Goal: Information Seeking & Learning: Learn about a topic

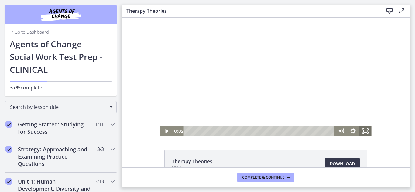
click at [367, 133] on icon "Fullscreen" at bounding box center [365, 131] width 12 height 10
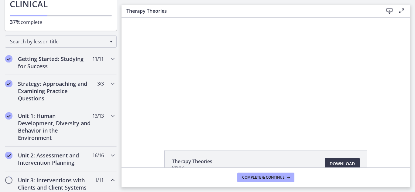
scroll to position [54, 0]
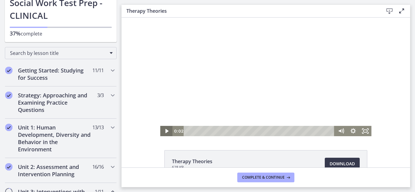
click at [166, 132] on icon "Play Video" at bounding box center [166, 131] width 3 height 4
click at [364, 131] on icon "Fullscreen" at bounding box center [365, 131] width 12 height 10
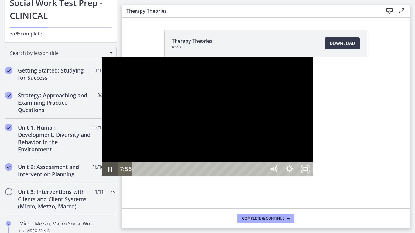
click at [102, 176] on icon "Pause" at bounding box center [110, 168] width 16 height 13
click at [101, 177] on icon "Play Video" at bounding box center [110, 169] width 19 height 16
click at [262, 176] on div "25:12" at bounding box center [200, 168] width 124 height 13
click at [313, 140] on div at bounding box center [207, 116] width 211 height 119
click at [313, 86] on div at bounding box center [207, 116] width 211 height 119
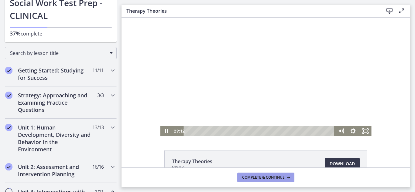
click at [272, 176] on span "Complete & continue" at bounding box center [263, 177] width 43 height 5
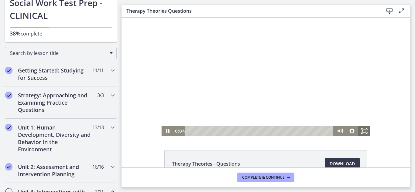
click at [366, 133] on icon "Fullscreen" at bounding box center [364, 131] width 12 height 10
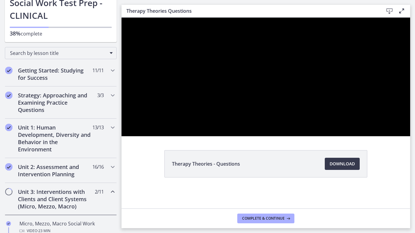
click at [410, 73] on div at bounding box center [265, 77] width 289 height 119
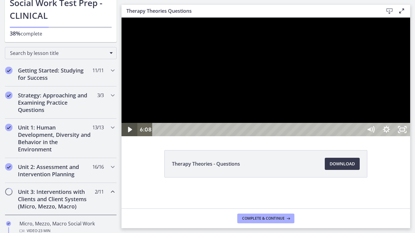
click at [131, 136] on icon "Play Video" at bounding box center [130, 129] width 16 height 13
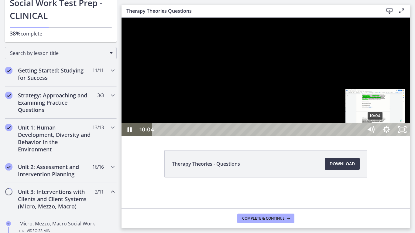
click at [359, 136] on div "10:04" at bounding box center [258, 129] width 201 height 13
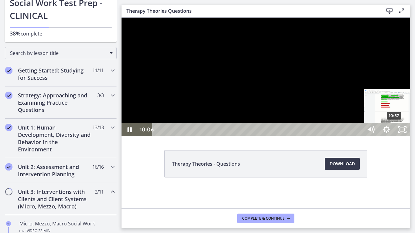
click at [359, 136] on div "10:57" at bounding box center [258, 129] width 201 height 13
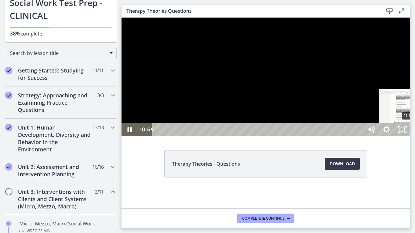
click at [359, 136] on div "11:38" at bounding box center [258, 129] width 201 height 13
click at [359, 136] on div "11:35" at bounding box center [258, 129] width 201 height 13
click at [359, 136] on div "11:26" at bounding box center [258, 129] width 201 height 13
click at [359, 136] on div "11:16" at bounding box center [258, 129] width 201 height 13
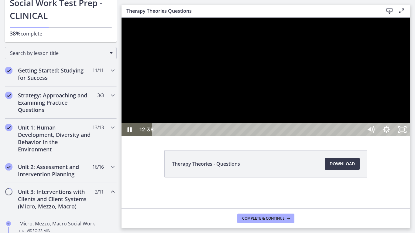
click at [359, 136] on div "13:43" at bounding box center [258, 129] width 201 height 13
click at [359, 136] on div "15:02" at bounding box center [258, 129] width 201 height 13
click at [330, 107] on div at bounding box center [265, 77] width 289 height 119
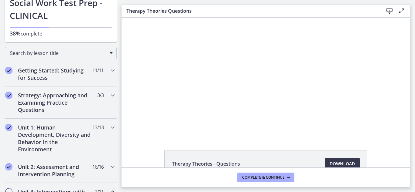
scroll to position [39, 0]
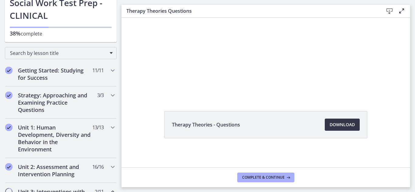
click at [334, 127] on span "Download Opens in a new window" at bounding box center [342, 124] width 25 height 7
click at [267, 178] on span "Complete & continue" at bounding box center [263, 177] width 43 height 5
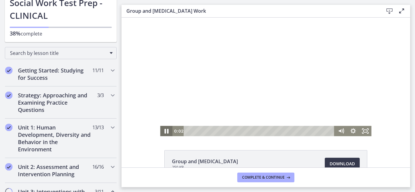
click at [167, 132] on icon "Pause" at bounding box center [166, 131] width 4 height 5
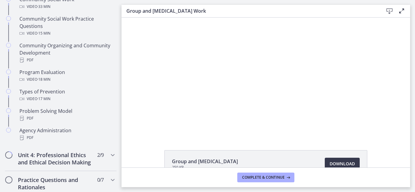
scroll to position [361, 0]
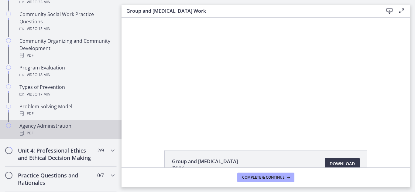
click at [117, 136] on link "Agency Administration PDF" at bounding box center [60, 129] width 121 height 19
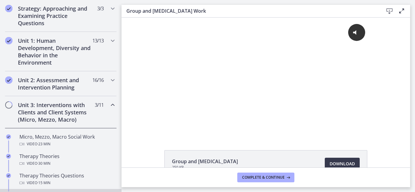
scroll to position [142, 0]
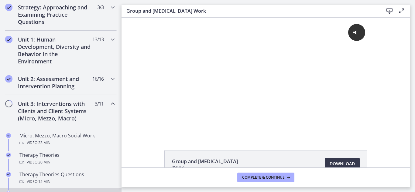
click at [59, 116] on h2 "Unit 3: Interventions with Clients and Client Systems (Micro, Mezzo, Macro)" at bounding box center [55, 111] width 74 height 22
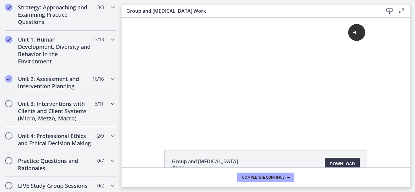
click at [59, 116] on h2 "Unit 3: Interventions with Clients and Client Systems (Micro, Mezzo, Macro)" at bounding box center [55, 111] width 74 height 22
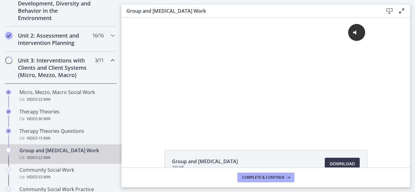
scroll to position [187, 0]
